Goal: Task Accomplishment & Management: Complete application form

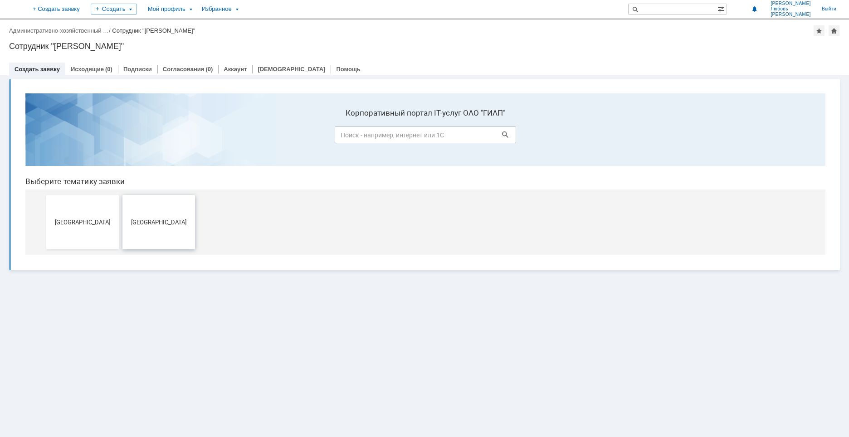
click at [171, 229] on button "[GEOGRAPHIC_DATA]" at bounding box center [158, 222] width 73 height 54
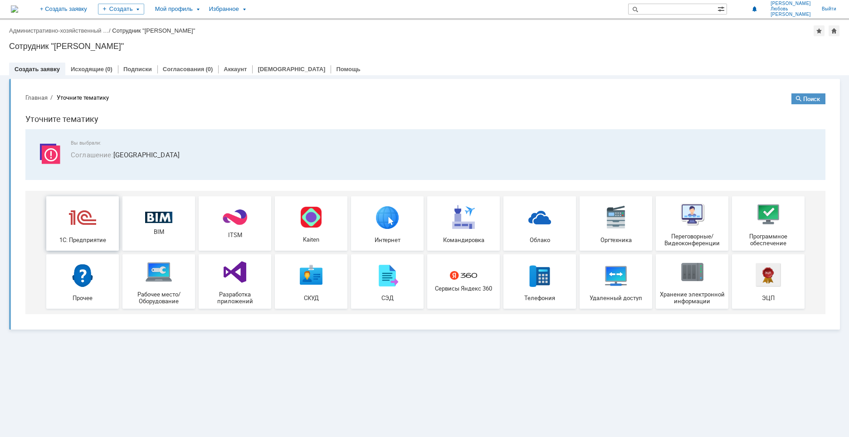
click at [81, 227] on img at bounding box center [82, 217] width 27 height 27
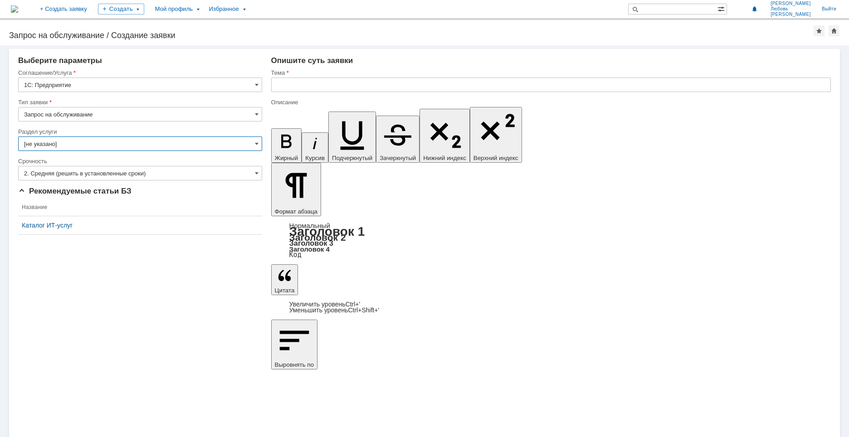
click at [64, 141] on input "[не указано]" at bounding box center [140, 144] width 244 height 15
click at [74, 285] on div "Внимание! Выберите параметры Соглашение/Услуга 1С: Предприятие Тип заявки Запро…" at bounding box center [424, 241] width 849 height 392
type input "[не указано]"
click at [288, 86] on input "text" at bounding box center [551, 85] width 560 height 15
click at [416, 291] on div "Внимание! Выберите параметры Соглашение/Услуга 1С: Предприятие Тип заявки Запро…" at bounding box center [424, 241] width 849 height 392
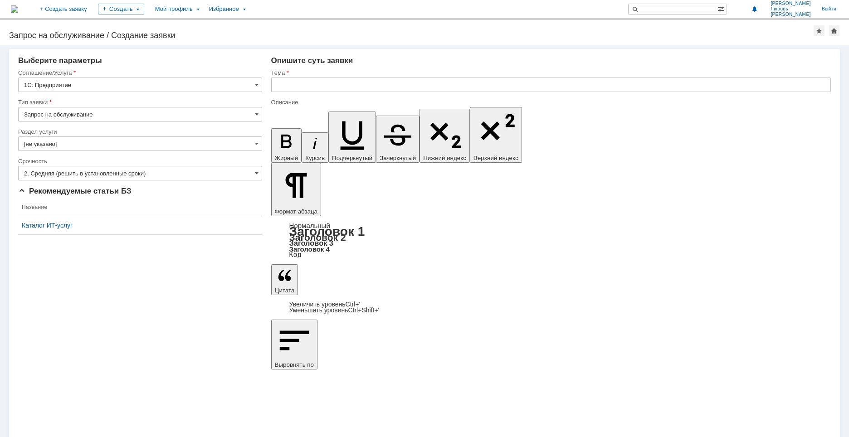
click at [18, 11] on img at bounding box center [14, 8] width 7 height 7
